Goal: Obtain resource: Download file/media

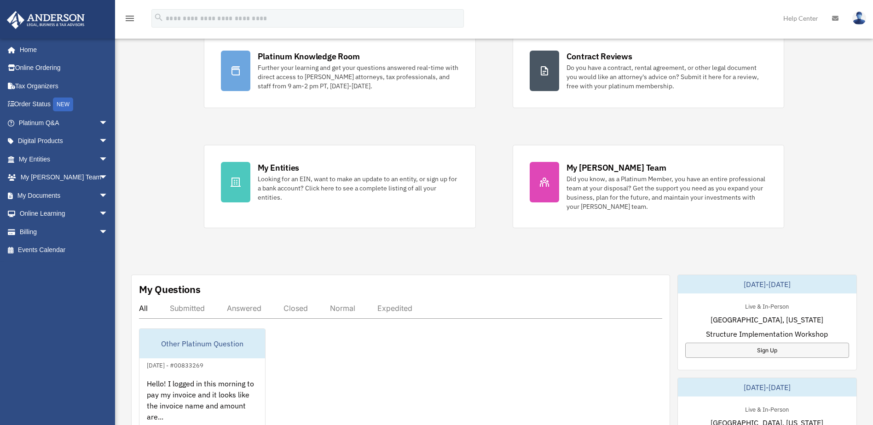
scroll to position [130, 0]
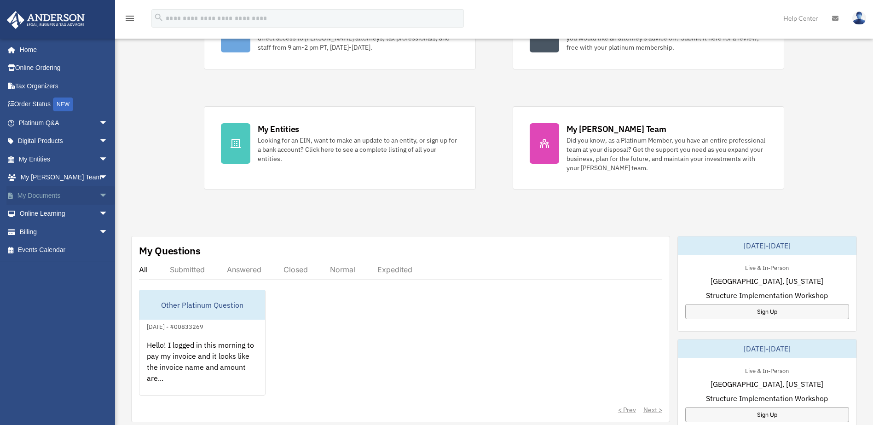
click at [99, 196] on span "arrow_drop_down" at bounding box center [108, 195] width 18 height 19
click at [38, 212] on link "Box" at bounding box center [67, 214] width 109 height 18
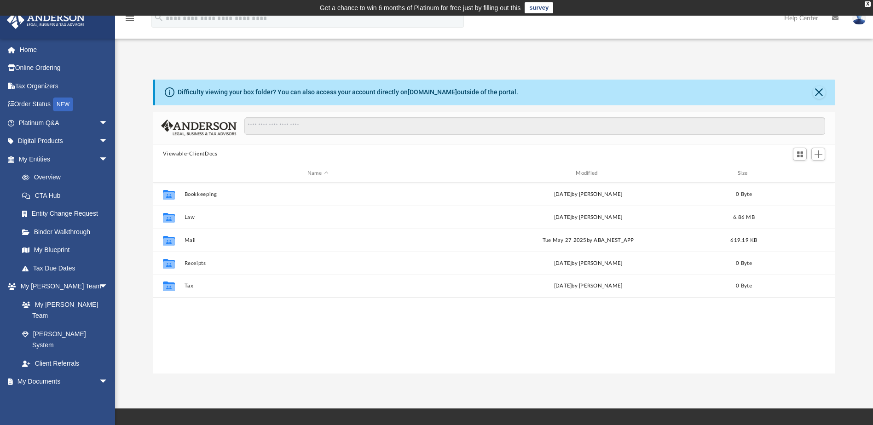
scroll to position [203, 676]
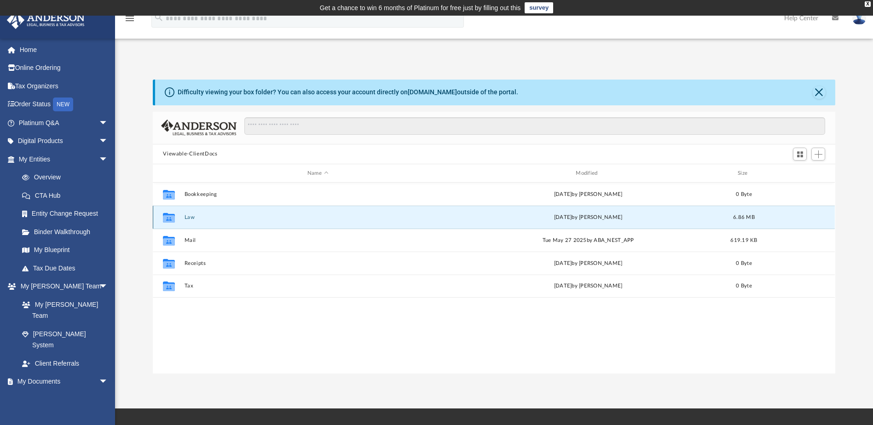
click at [189, 219] on button "Law" at bounding box center [318, 218] width 267 height 6
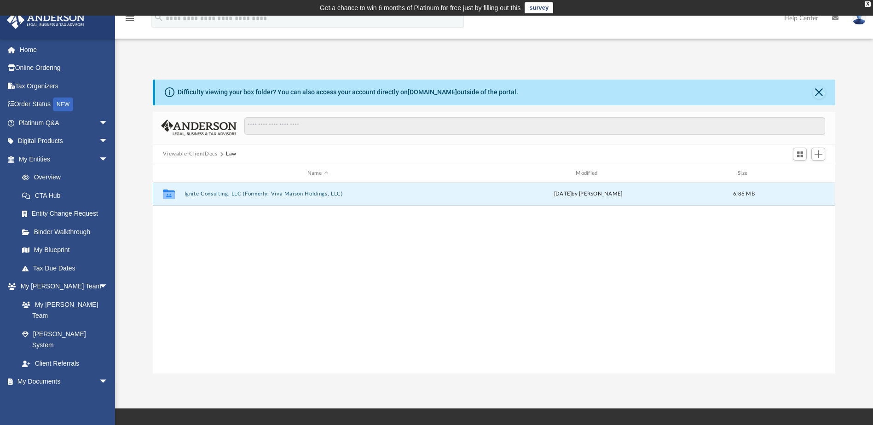
click at [224, 192] on button "Ignite Consulting, LLC (Formerly: Viva Maison Holdings, LLC)" at bounding box center [318, 195] width 267 height 6
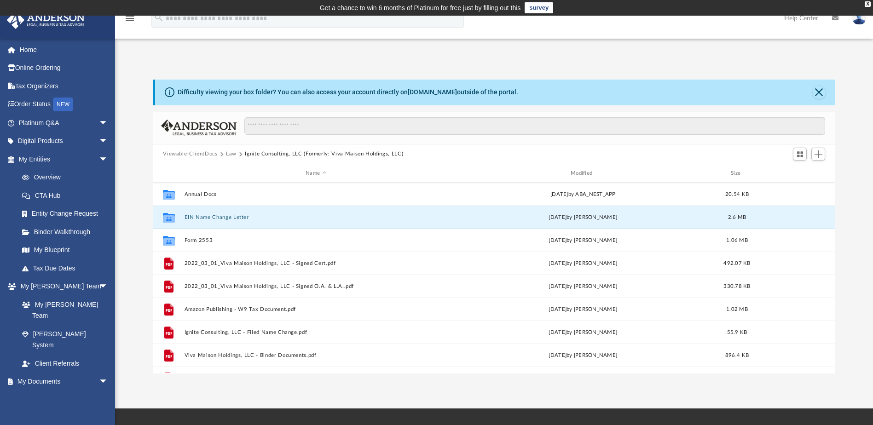
click at [236, 216] on button "EIN Name Change Letter" at bounding box center [316, 218] width 263 height 6
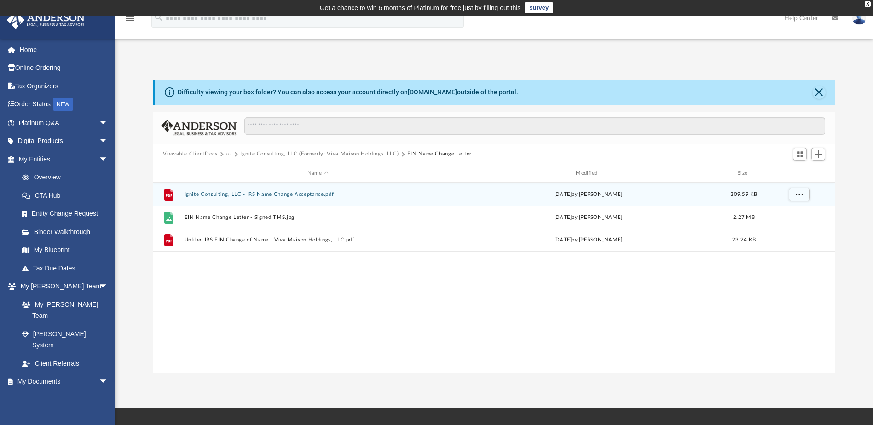
click at [281, 194] on button "Ignite Consulting, LLC - IRS Name Change Acceptance.pdf" at bounding box center [318, 195] width 267 height 6
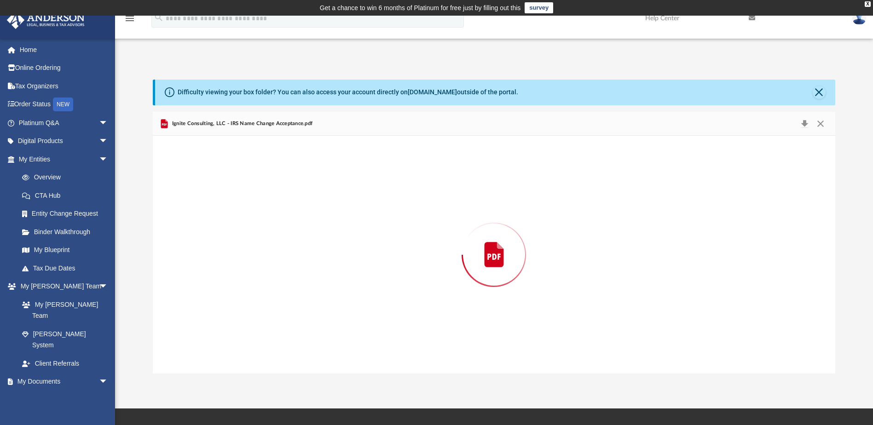
click at [281, 194] on div "Preview" at bounding box center [494, 255] width 682 height 238
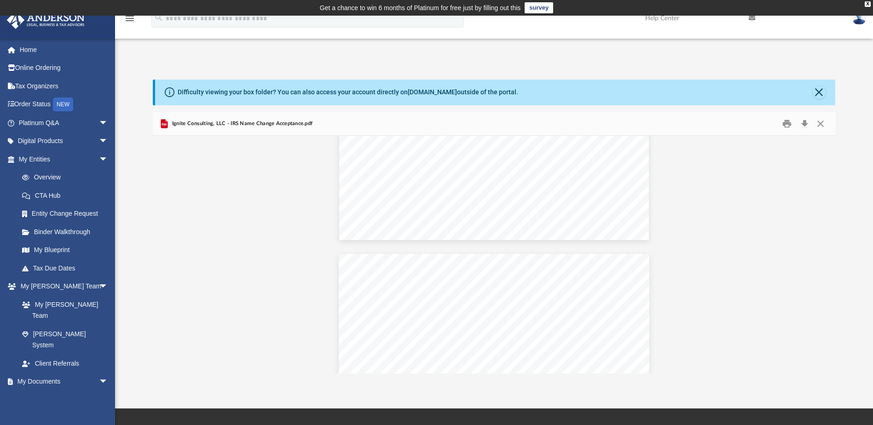
scroll to position [308, 0]
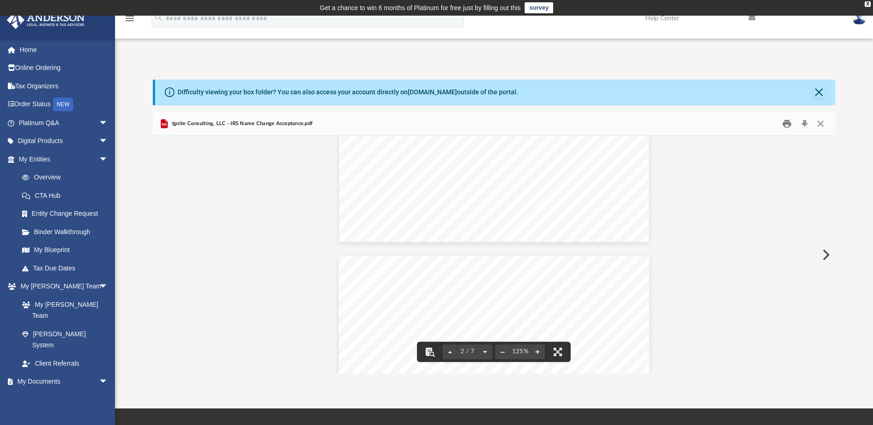
click at [788, 123] on button "Print" at bounding box center [787, 123] width 18 height 14
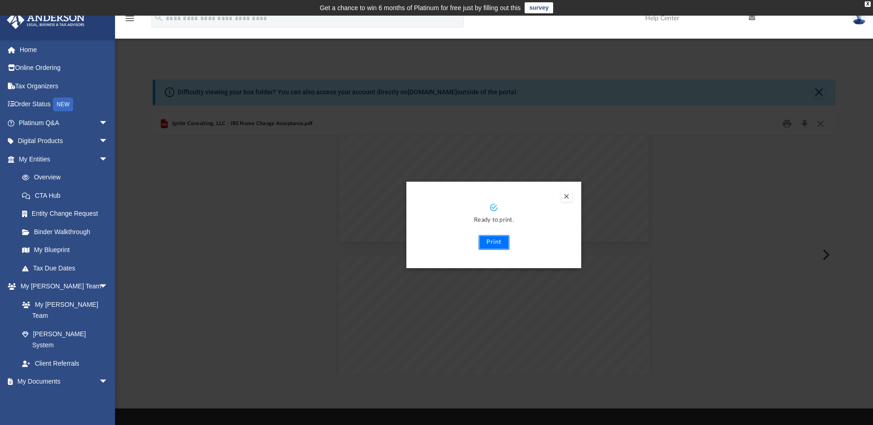
click at [496, 241] on button "Print" at bounding box center [494, 242] width 31 height 15
